Goal: Task Accomplishment & Management: Use online tool/utility

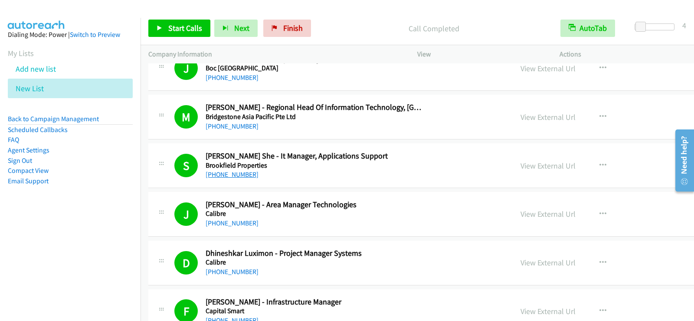
click at [228, 175] on link "[PHONE_NUMBER]" at bounding box center [232, 174] width 53 height 8
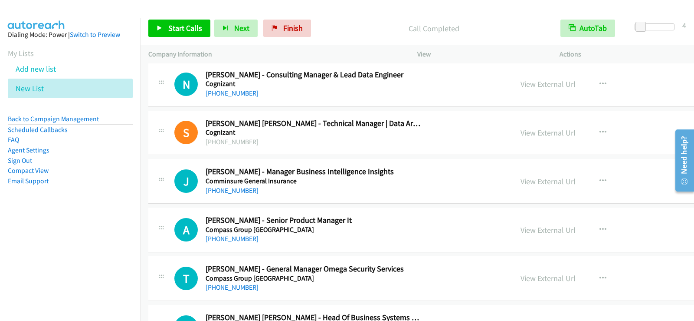
scroll to position [4123, 0]
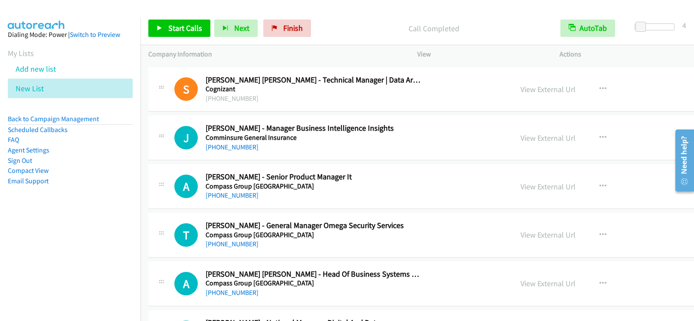
click at [385, 149] on div "[PHONE_NUMBER]" at bounding box center [314, 147] width 217 height 10
click at [592, 187] on button "button" at bounding box center [603, 186] width 23 height 17
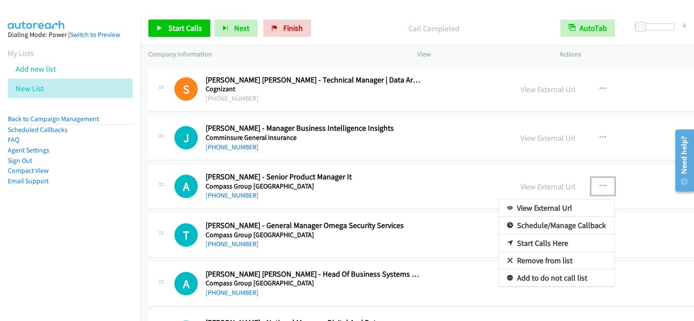
click at [499, 240] on link "Start Calls Here" at bounding box center [556, 242] width 115 height 17
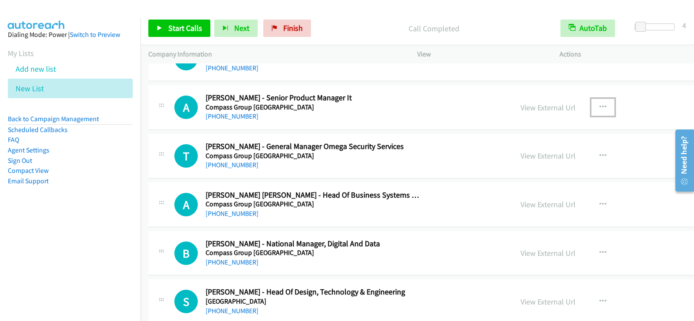
scroll to position [4210, 0]
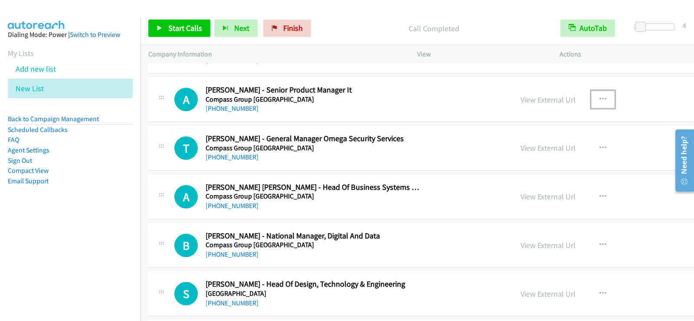
click at [592, 98] on button "button" at bounding box center [603, 99] width 23 height 17
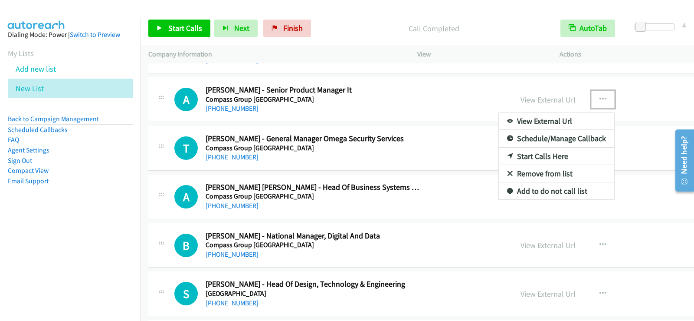
click at [527, 152] on link "Start Calls Here" at bounding box center [556, 156] width 115 height 17
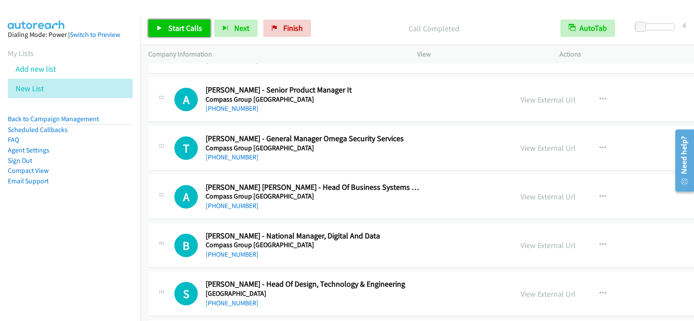
click at [155, 27] on link "Start Calls" at bounding box center [179, 28] width 62 height 17
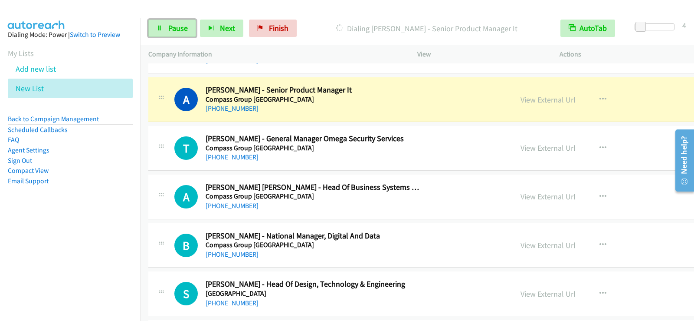
drag, startPoint x: 181, startPoint y: 25, endPoint x: 229, endPoint y: 1, distance: 53.8
click at [181, 24] on span "Pause" at bounding box center [178, 28] width 20 height 10
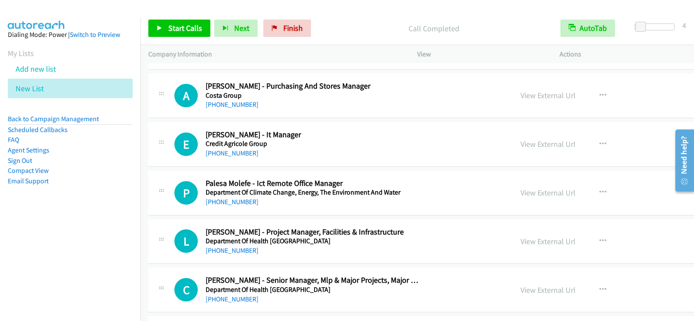
scroll to position [4514, 0]
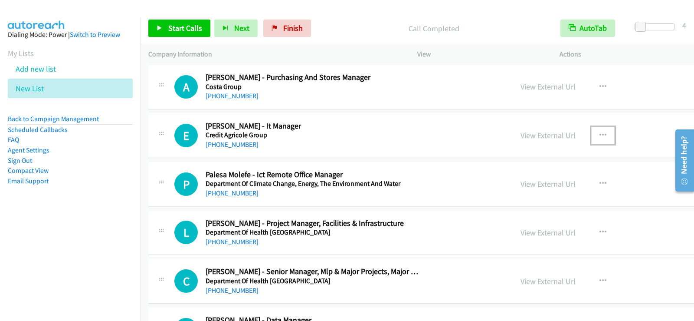
click at [600, 134] on icon "button" at bounding box center [603, 135] width 7 height 7
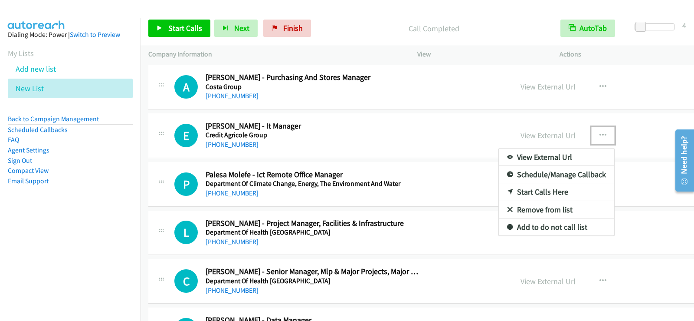
click at [431, 134] on div at bounding box center [347, 160] width 694 height 321
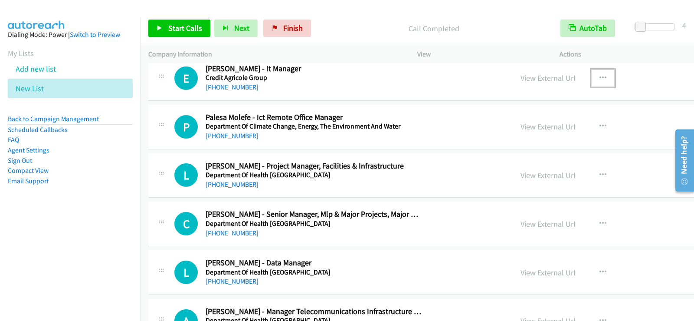
scroll to position [4557, 0]
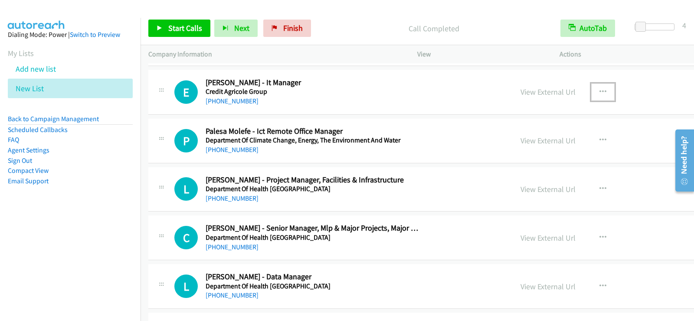
click at [592, 92] on button "button" at bounding box center [603, 91] width 23 height 17
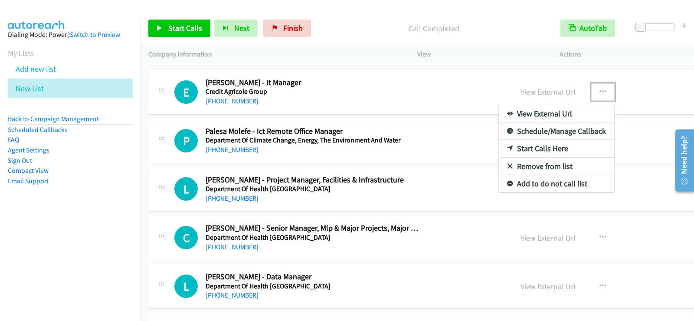
click at [516, 151] on link "Start Calls Here" at bounding box center [556, 148] width 115 height 17
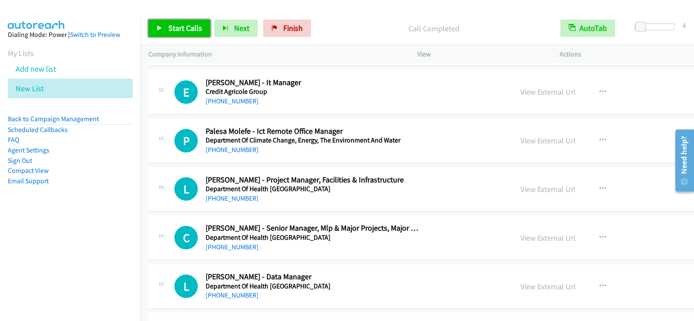
click at [160, 26] on icon at bounding box center [160, 29] width 6 height 6
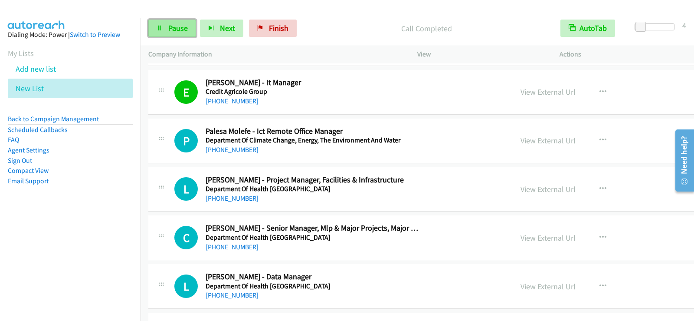
click at [158, 22] on link "Pause" at bounding box center [172, 28] width 48 height 17
click at [158, 22] on link "Start Calls" at bounding box center [179, 28] width 62 height 17
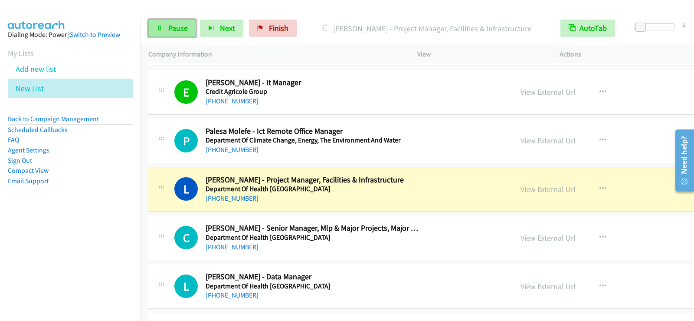
click at [188, 27] on link "Pause" at bounding box center [172, 28] width 48 height 17
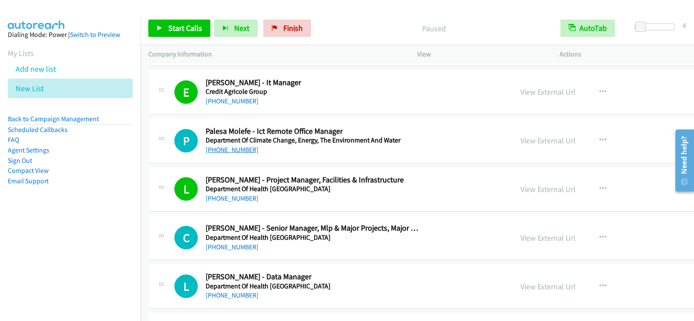
click at [227, 149] on link "[PHONE_NUMBER]" at bounding box center [232, 149] width 53 height 8
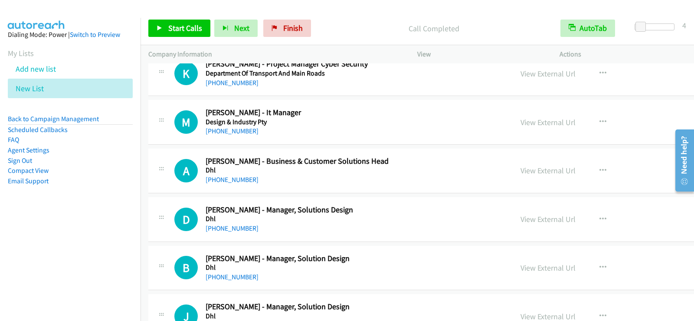
scroll to position [5512, 0]
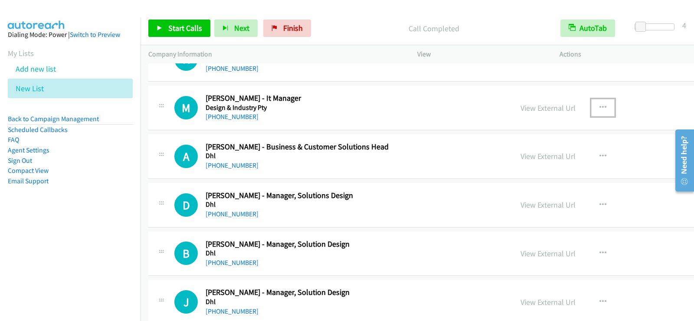
click at [600, 104] on icon "button" at bounding box center [603, 107] width 7 height 7
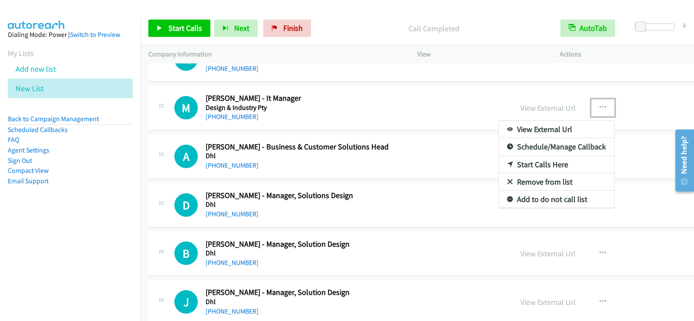
click at [503, 161] on link "Start Calls Here" at bounding box center [556, 164] width 115 height 17
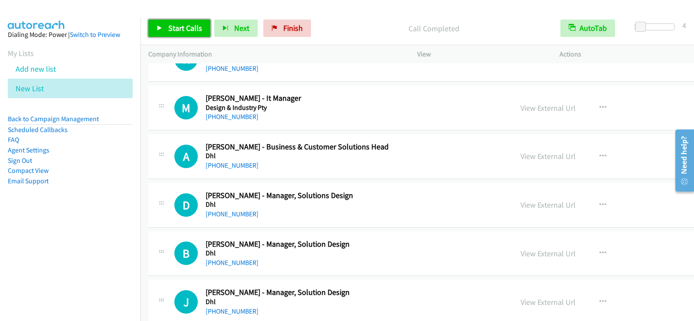
click at [181, 30] on span "Start Calls" at bounding box center [185, 28] width 34 height 10
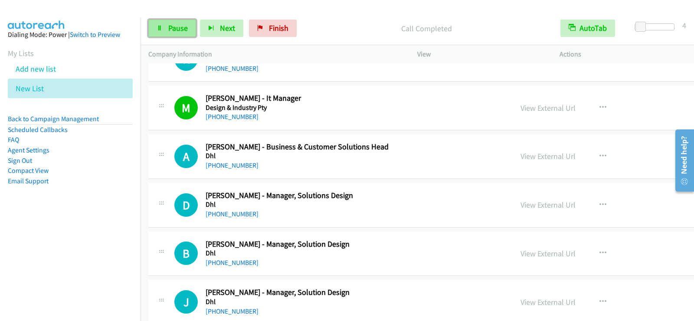
click at [168, 26] on span "Pause" at bounding box center [178, 28] width 20 height 10
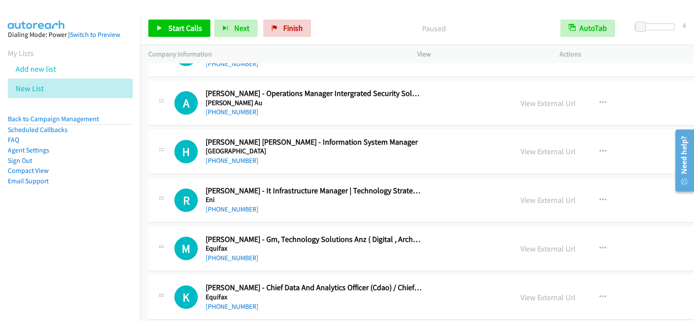
scroll to position [6337, 0]
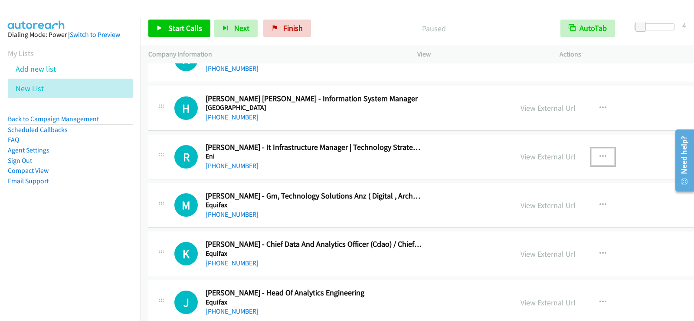
click at [592, 156] on button "button" at bounding box center [603, 156] width 23 height 17
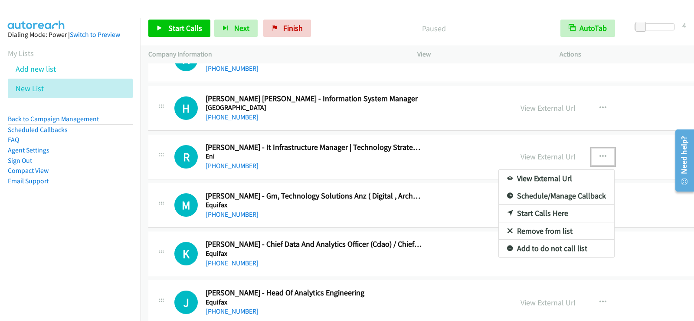
click at [507, 211] on icon at bounding box center [510, 214] width 6 height 6
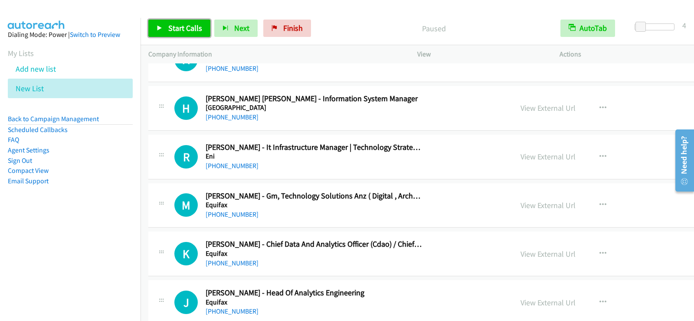
click at [164, 23] on link "Start Calls" at bounding box center [179, 28] width 62 height 17
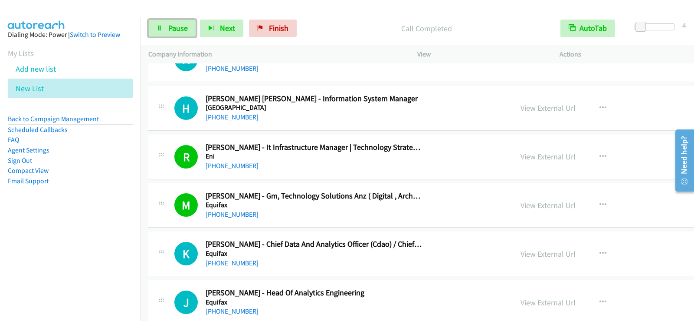
drag, startPoint x: 177, startPoint y: 33, endPoint x: 210, endPoint y: 63, distance: 43.9
click at [177, 33] on link "Pause" at bounding box center [172, 28] width 48 height 17
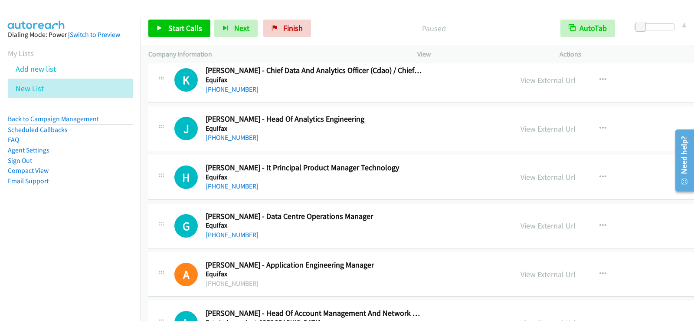
scroll to position [6554, 0]
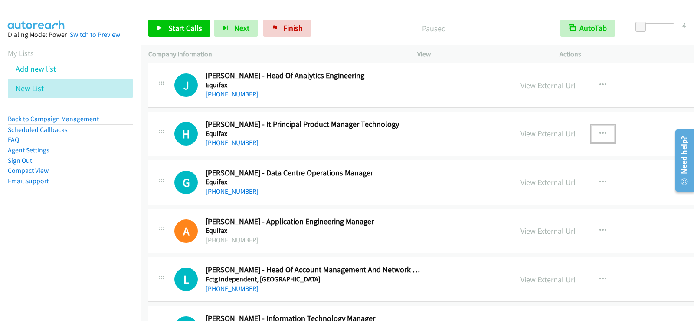
click at [592, 131] on button "button" at bounding box center [603, 133] width 23 height 17
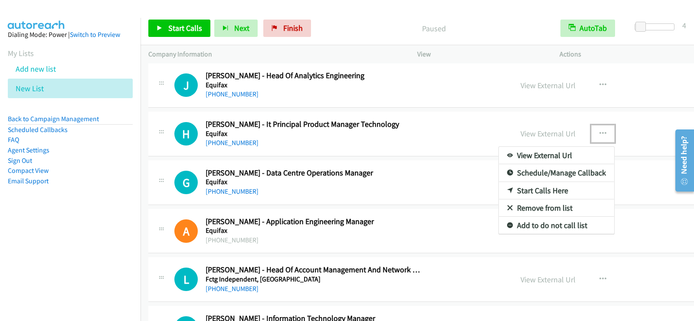
click at [499, 188] on link "Start Calls Here" at bounding box center [556, 190] width 115 height 17
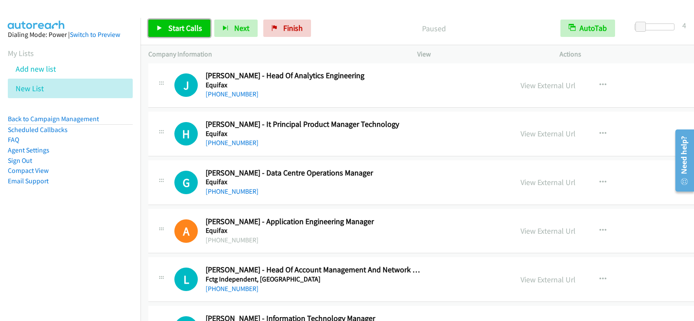
click at [169, 28] on span "Start Calls" at bounding box center [185, 28] width 34 height 10
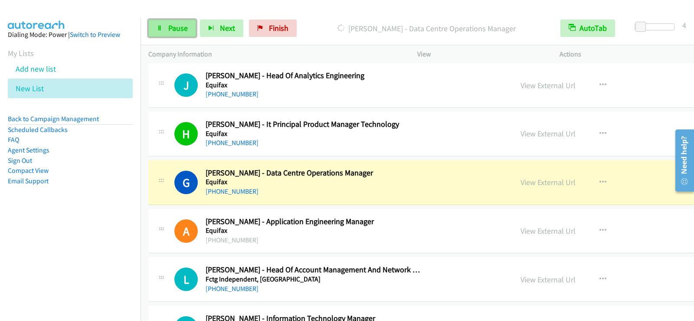
drag, startPoint x: 162, startPoint y: 23, endPoint x: 169, endPoint y: 31, distance: 10.8
click at [162, 23] on link "Pause" at bounding box center [172, 28] width 48 height 17
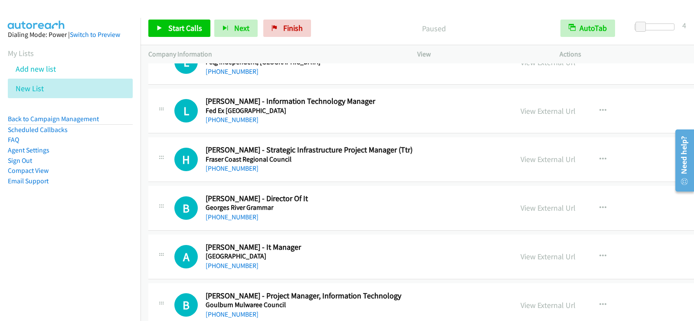
scroll to position [6788, 0]
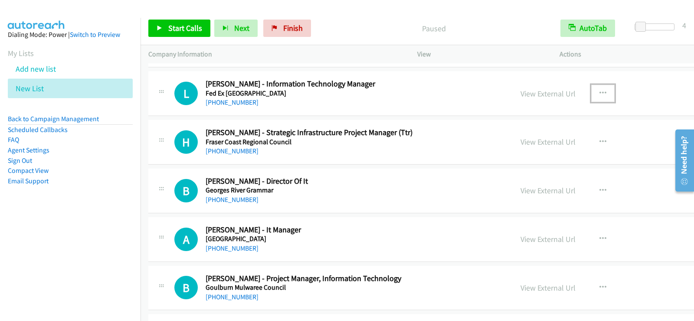
click at [600, 91] on icon "button" at bounding box center [603, 93] width 7 height 7
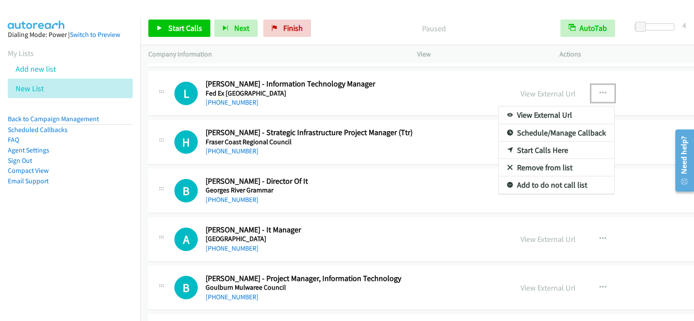
click at [525, 150] on link "Start Calls Here" at bounding box center [556, 149] width 115 height 17
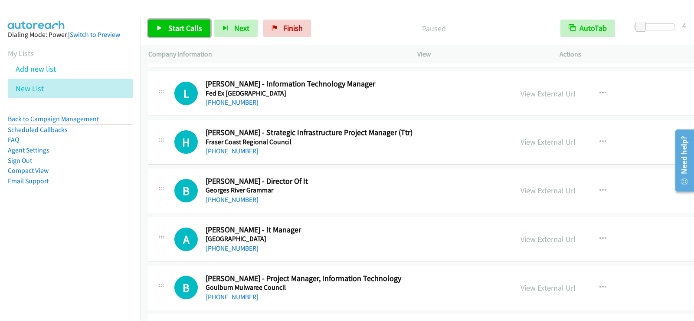
click at [173, 29] on span "Start Calls" at bounding box center [185, 28] width 34 height 10
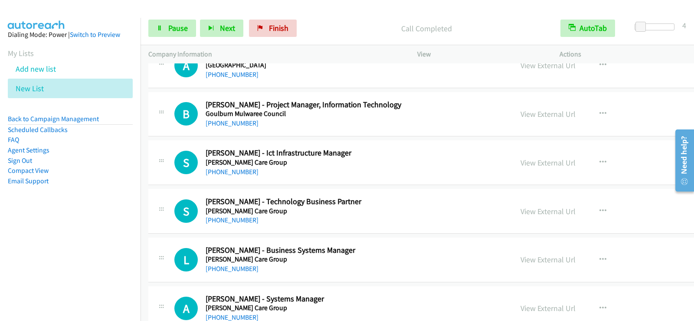
scroll to position [6919, 0]
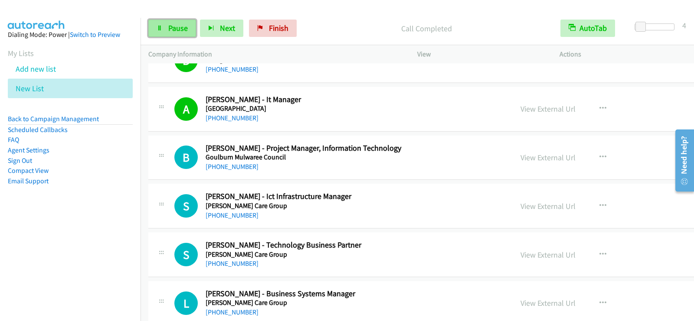
click at [177, 31] on span "Pause" at bounding box center [178, 28] width 20 height 10
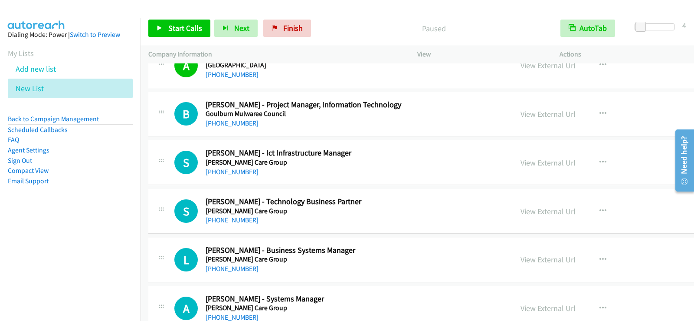
scroll to position [7005, 0]
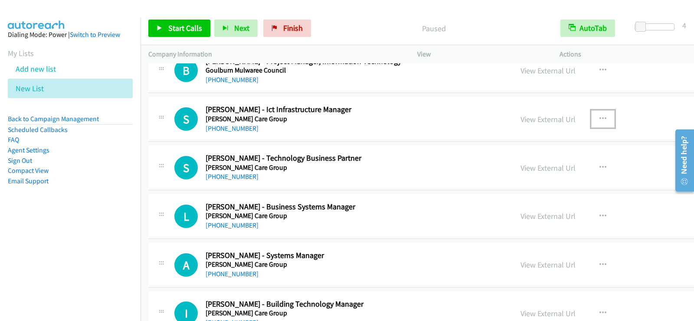
click at [600, 116] on icon "button" at bounding box center [603, 118] width 7 height 7
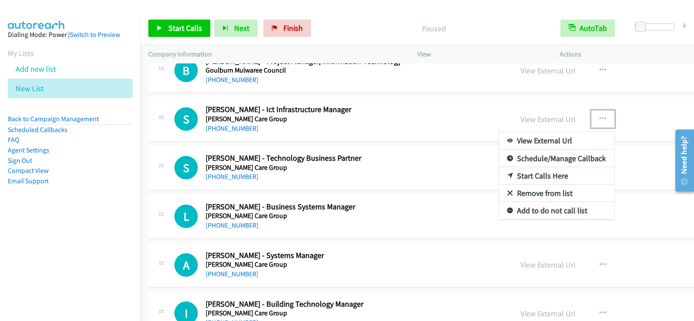
click at [518, 173] on link "Start Calls Here" at bounding box center [556, 175] width 115 height 17
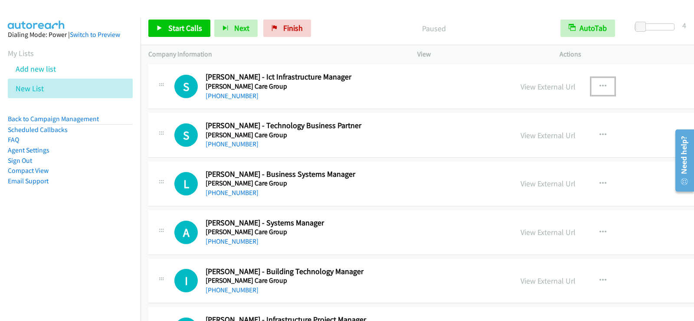
scroll to position [7032, 0]
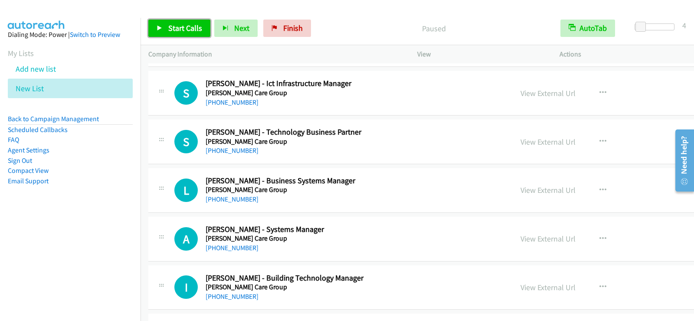
click at [184, 30] on span "Start Calls" at bounding box center [185, 28] width 34 height 10
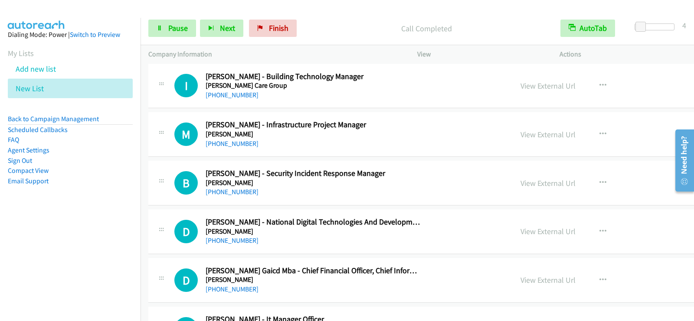
scroll to position [7249, 0]
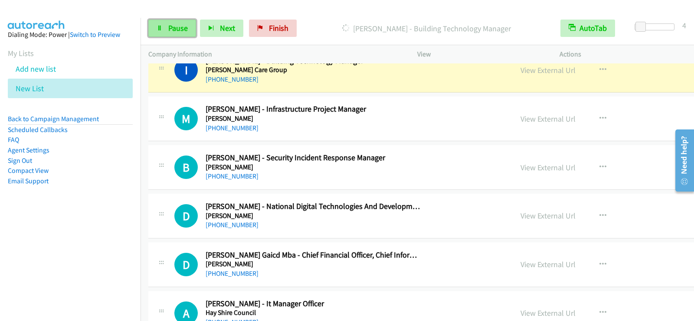
click at [165, 30] on link "Pause" at bounding box center [172, 28] width 48 height 17
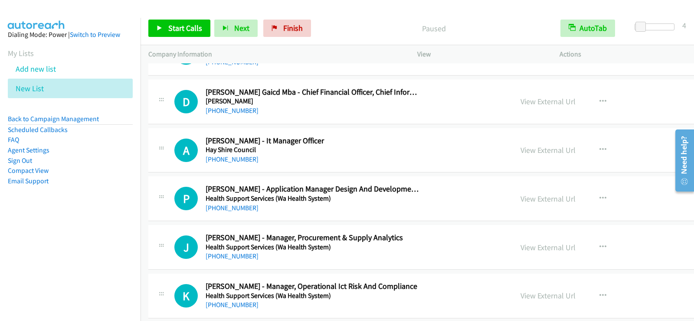
scroll to position [7422, 0]
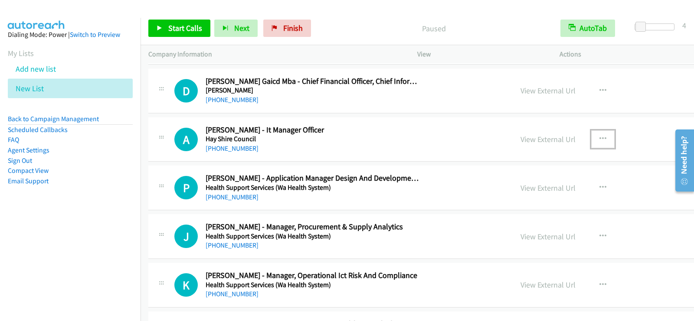
click at [592, 138] on button "button" at bounding box center [603, 138] width 23 height 17
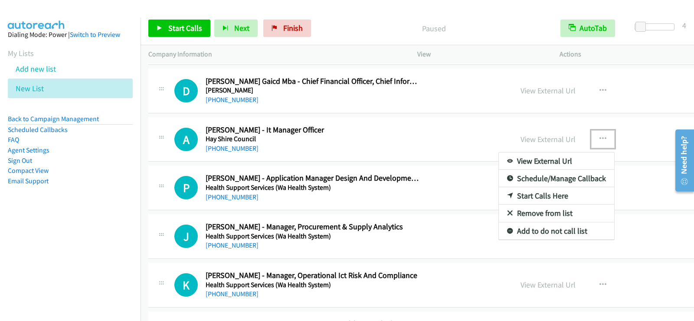
click at [513, 192] on link "Start Calls Here" at bounding box center [556, 195] width 115 height 17
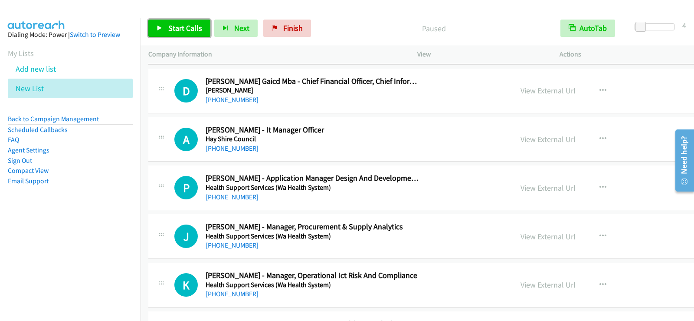
click at [160, 20] on link "Start Calls" at bounding box center [179, 28] width 62 height 17
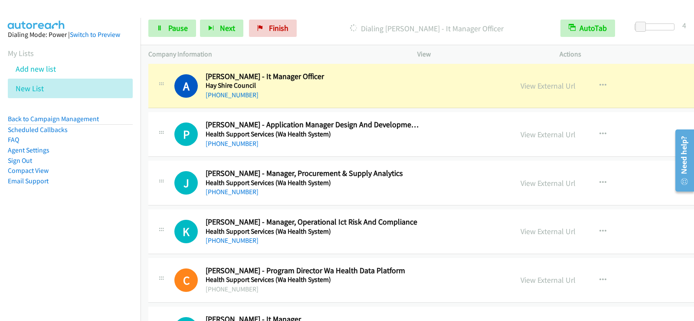
scroll to position [7466, 0]
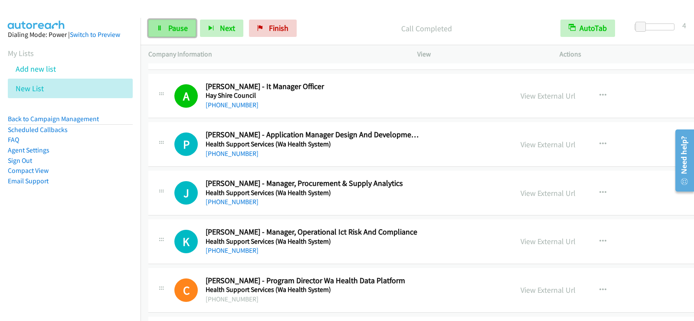
click at [161, 28] on icon at bounding box center [160, 29] width 6 height 6
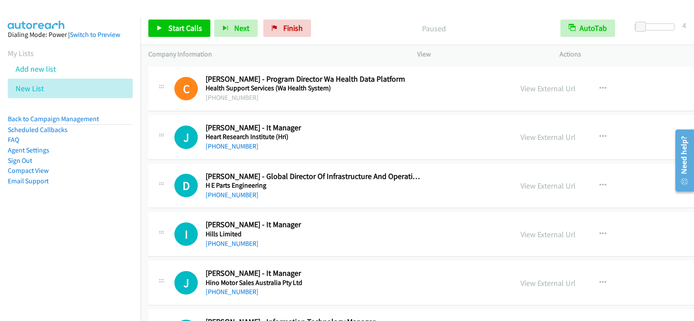
scroll to position [7683, 0]
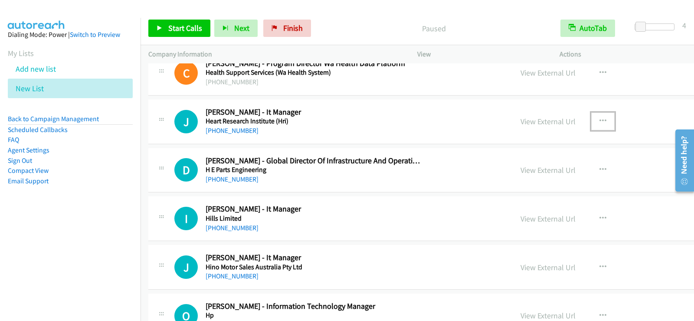
click at [592, 118] on button "button" at bounding box center [603, 120] width 23 height 17
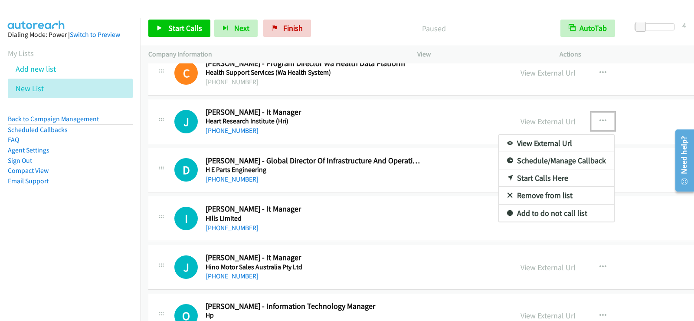
click at [517, 177] on link "Start Calls Here" at bounding box center [556, 177] width 115 height 17
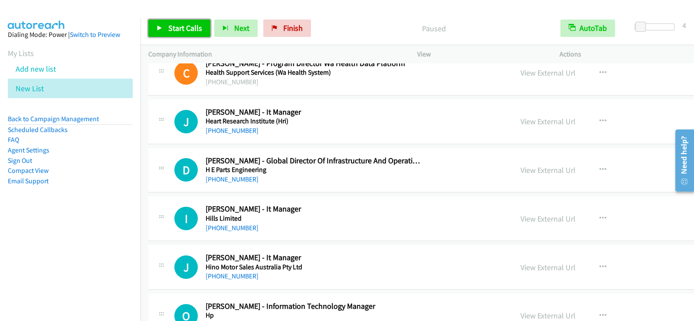
click at [165, 30] on link "Start Calls" at bounding box center [179, 28] width 62 height 17
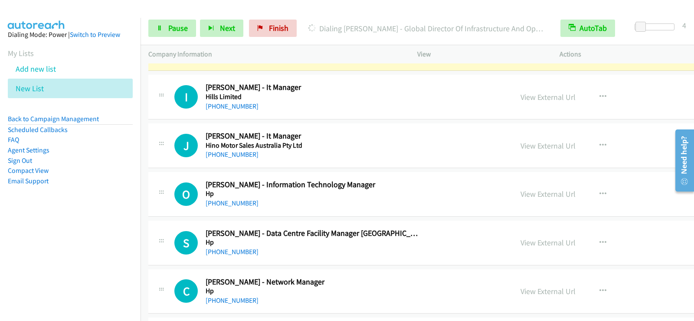
scroll to position [7813, 0]
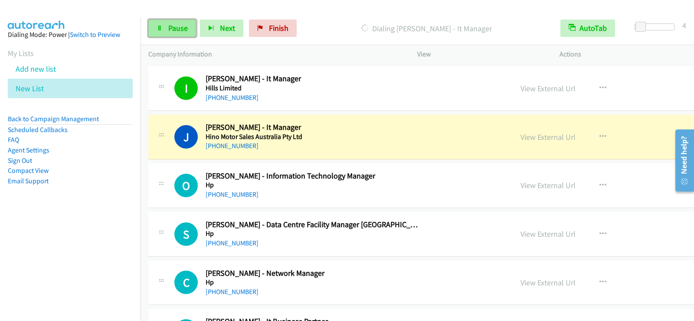
click at [170, 29] on span "Pause" at bounding box center [178, 28] width 20 height 10
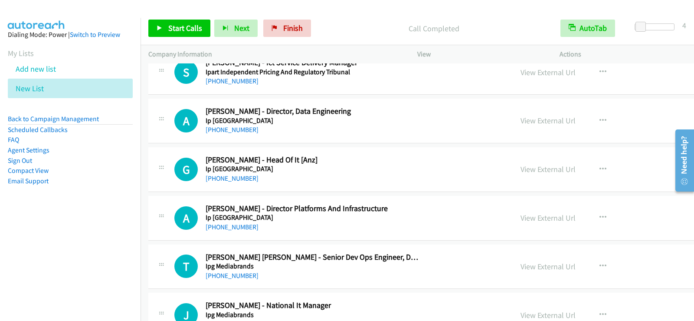
scroll to position [8377, 0]
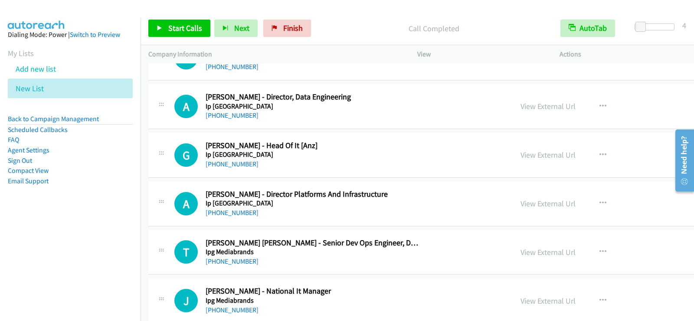
drag, startPoint x: 424, startPoint y: 161, endPoint x: 566, endPoint y: 152, distance: 141.8
click at [592, 152] on button "button" at bounding box center [603, 154] width 23 height 17
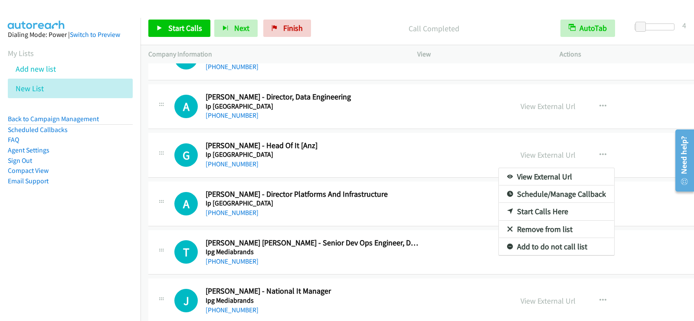
click at [507, 211] on link "Start Calls Here" at bounding box center [556, 211] width 115 height 17
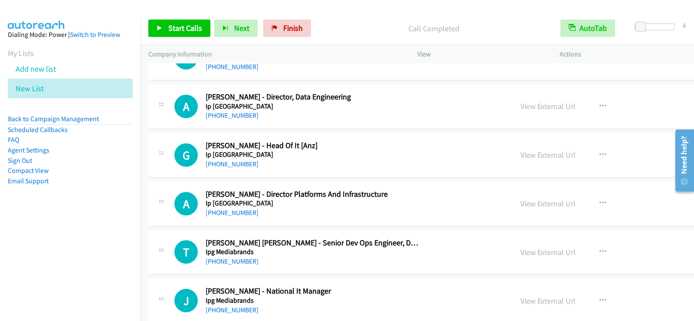
click at [184, 38] on div "Start Calls Pause Next Finish Call Completed AutoTab AutoTab 4" at bounding box center [418, 28] width 554 height 33
